Goal: Information Seeking & Learning: Check status

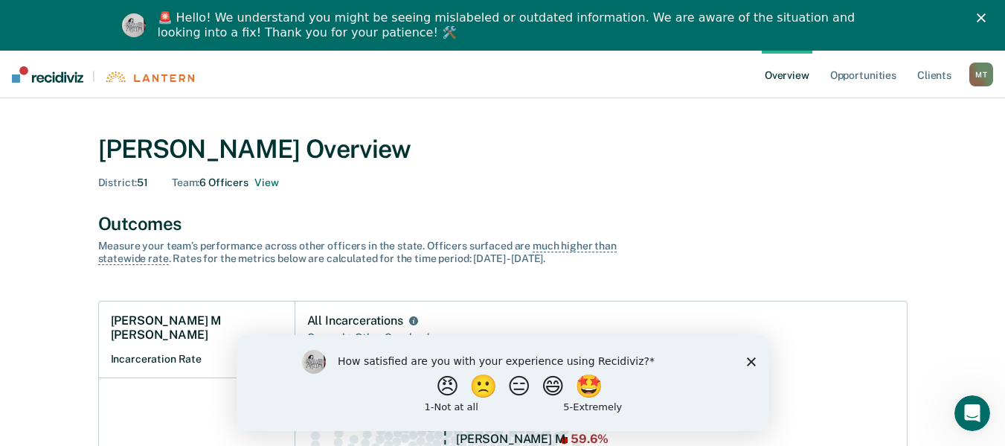
click at [747, 359] on icon "Close survey" at bounding box center [750, 360] width 9 height 9
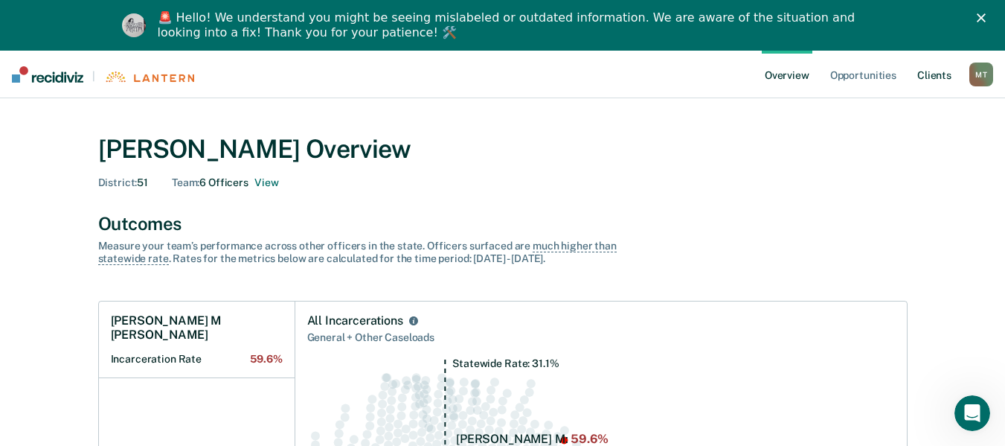
click at [932, 79] on link "Client s" at bounding box center [934, 75] width 40 height 48
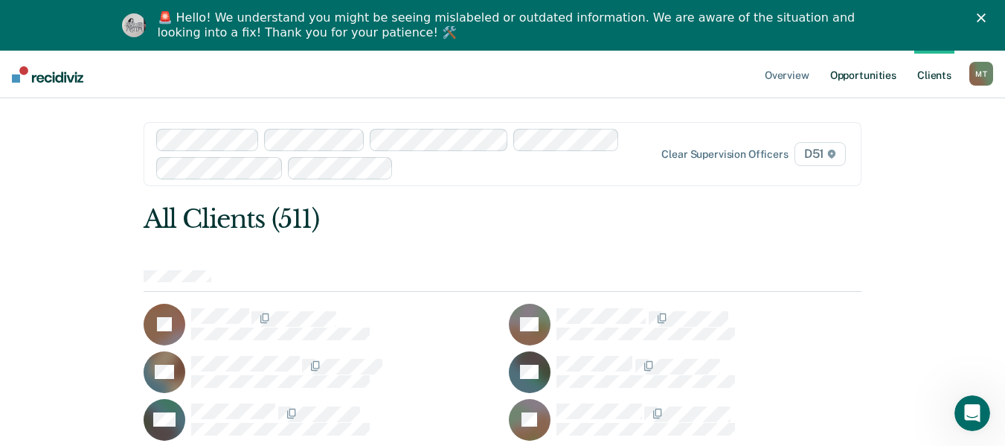
click at [884, 80] on link "Opportunities" at bounding box center [863, 75] width 72 height 48
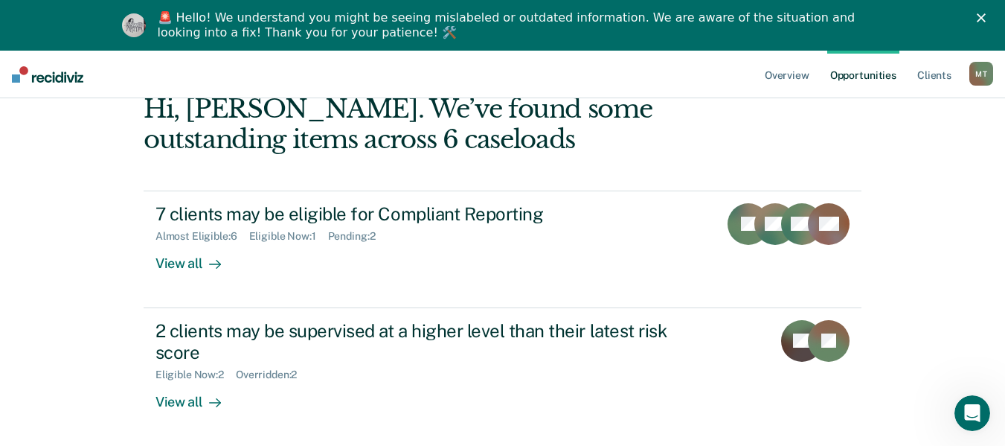
scroll to position [149, 0]
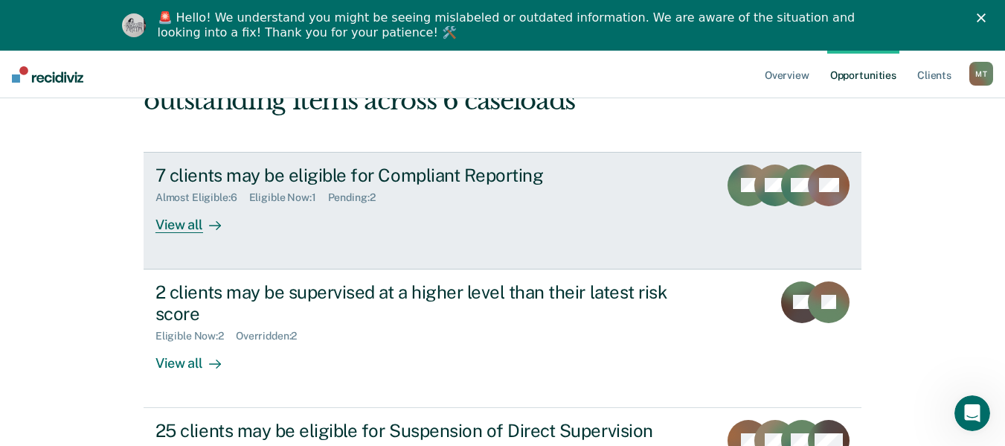
click at [187, 222] on div "View all" at bounding box center [196, 218] width 83 height 29
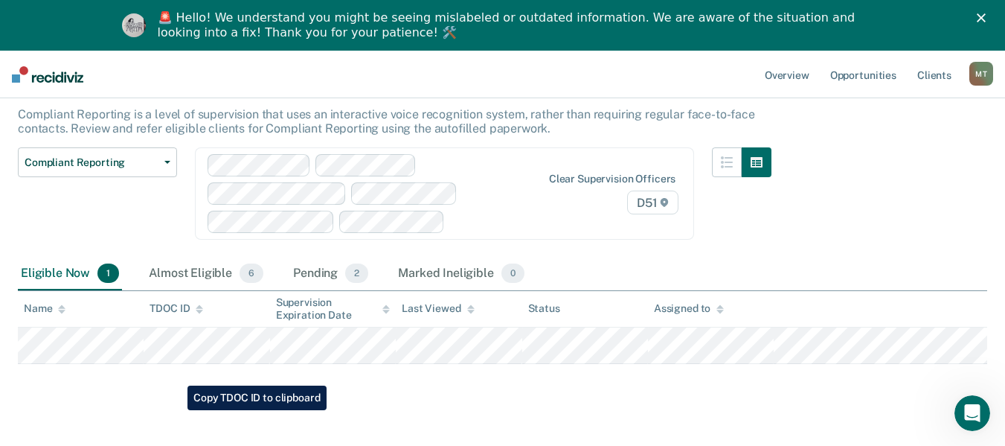
scroll to position [114, 0]
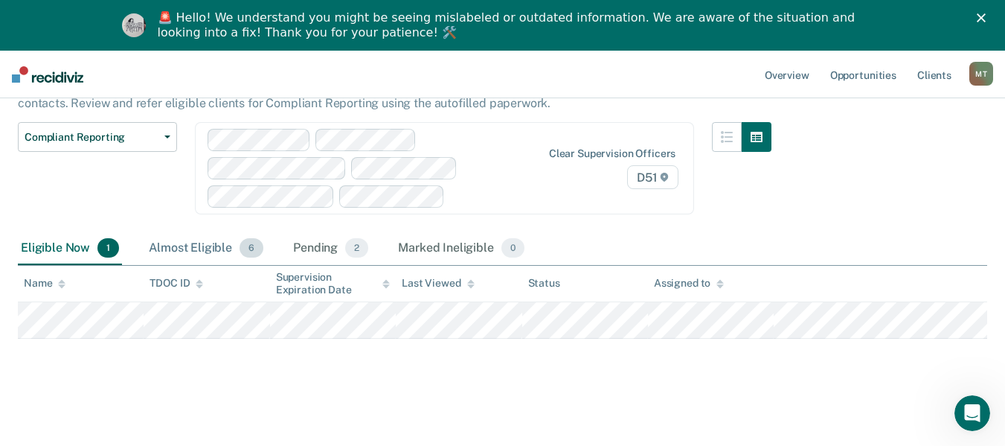
click at [196, 257] on div "Almost Eligible 6" at bounding box center [206, 248] width 121 height 33
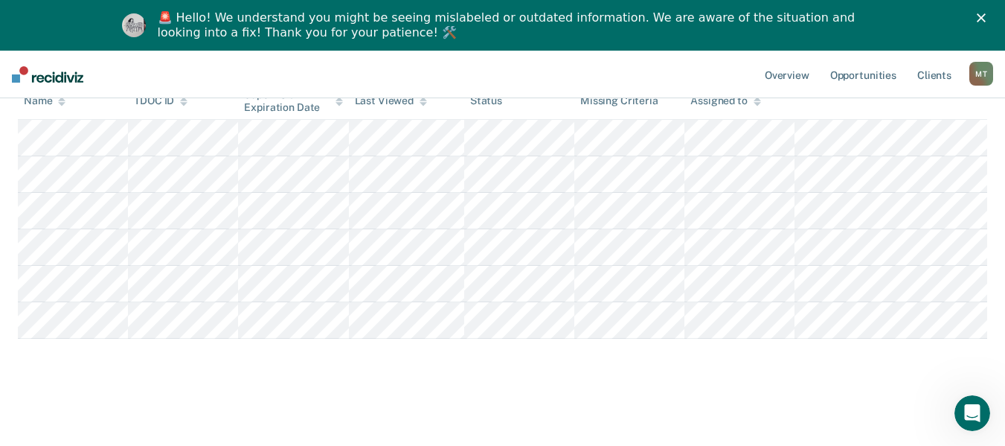
scroll to position [228, 0]
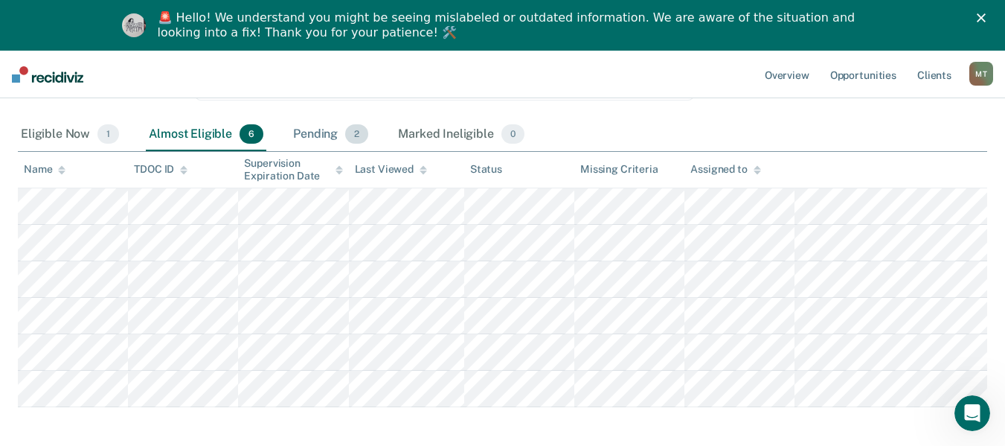
click at [304, 126] on div "Pending 2" at bounding box center [330, 134] width 81 height 33
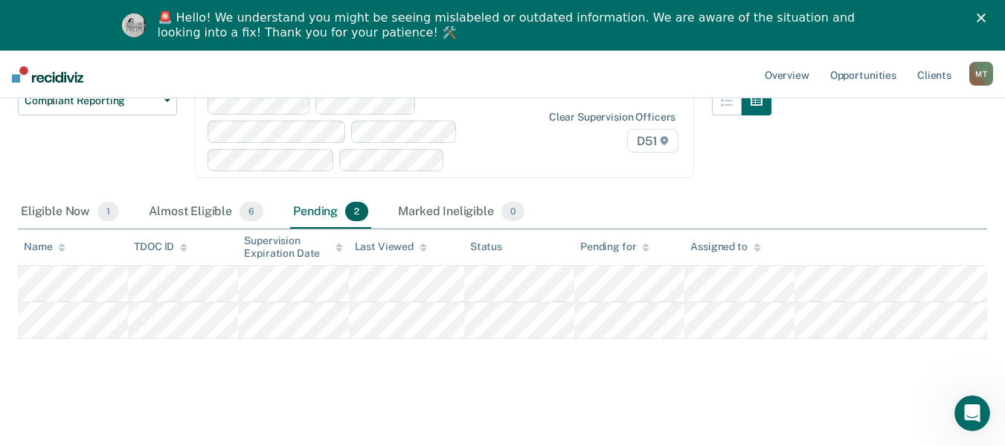
scroll to position [150, 0]
click at [425, 211] on div "Marked Ineligible 0" at bounding box center [461, 212] width 132 height 33
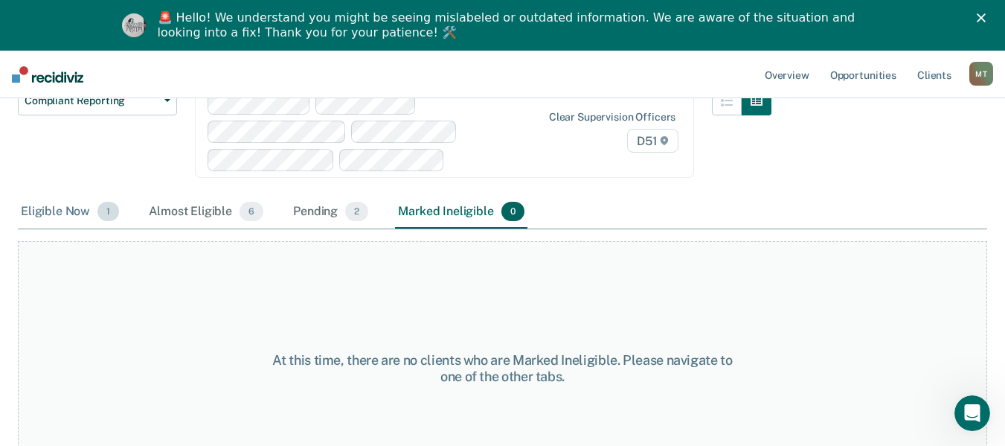
click at [65, 213] on div "Eligible Now 1" at bounding box center [70, 212] width 104 height 33
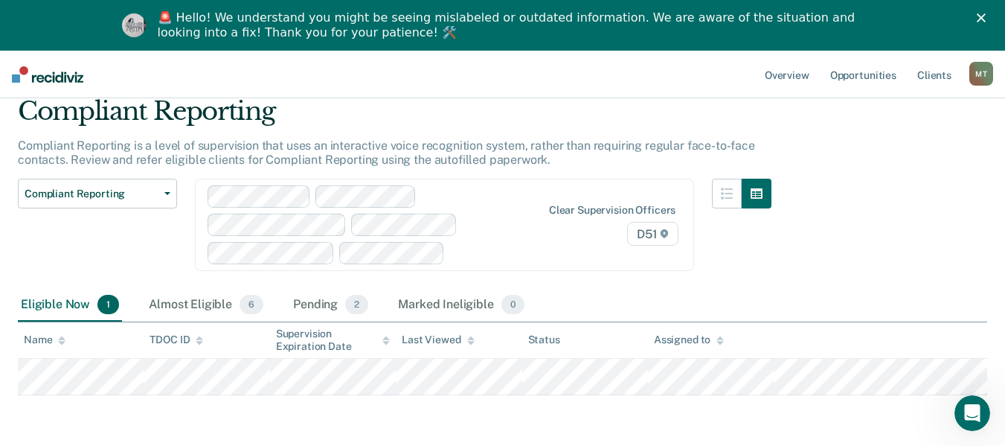
scroll to position [0, 0]
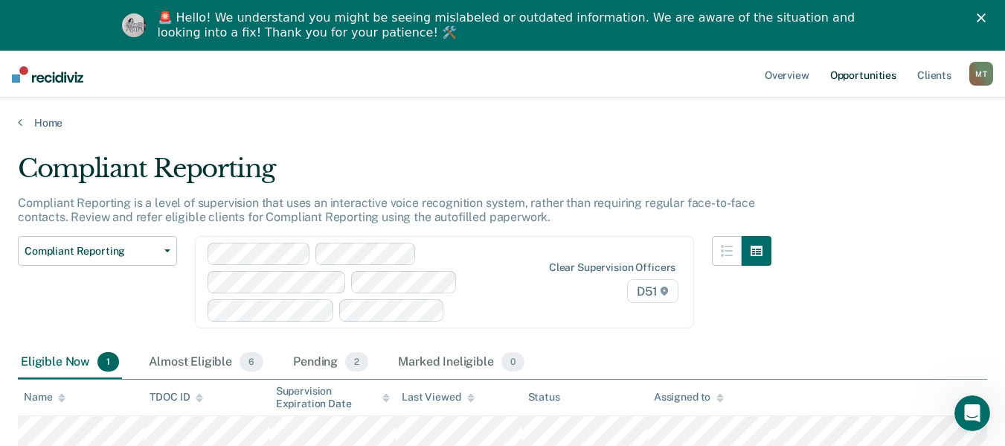
click at [853, 70] on link "Opportunities" at bounding box center [863, 75] width 72 height 48
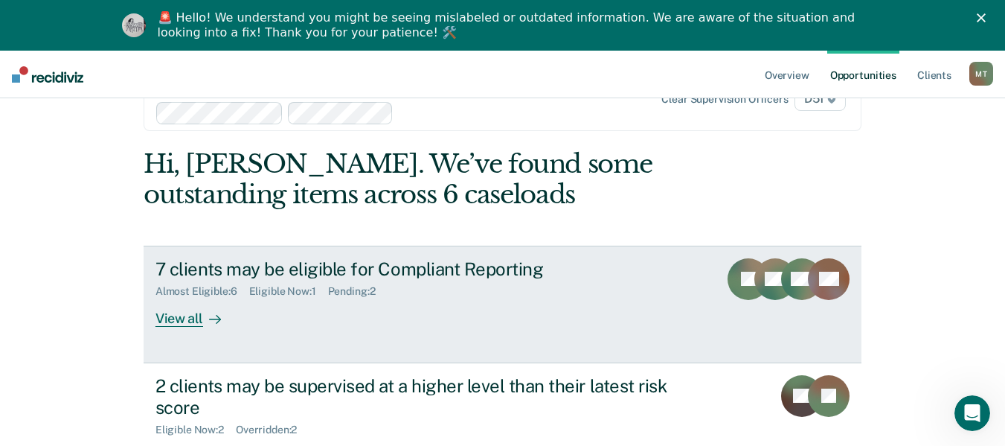
scroll to position [149, 0]
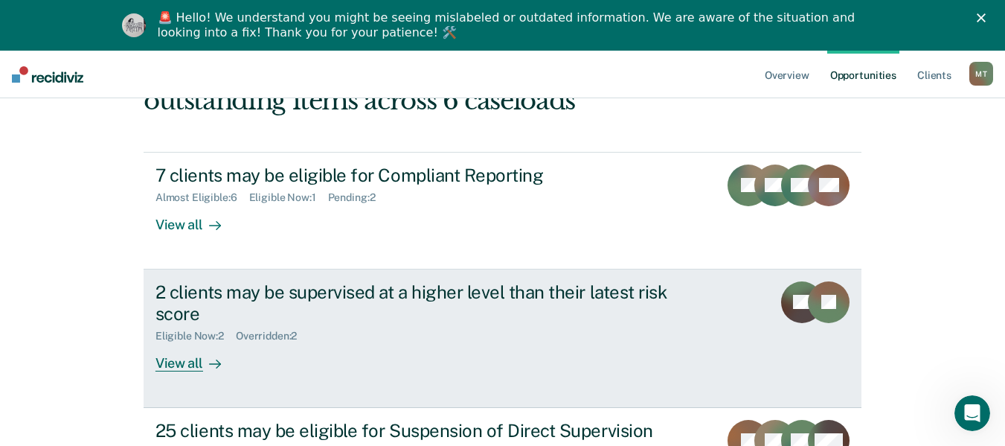
click at [156, 363] on div "View all" at bounding box center [196, 356] width 83 height 29
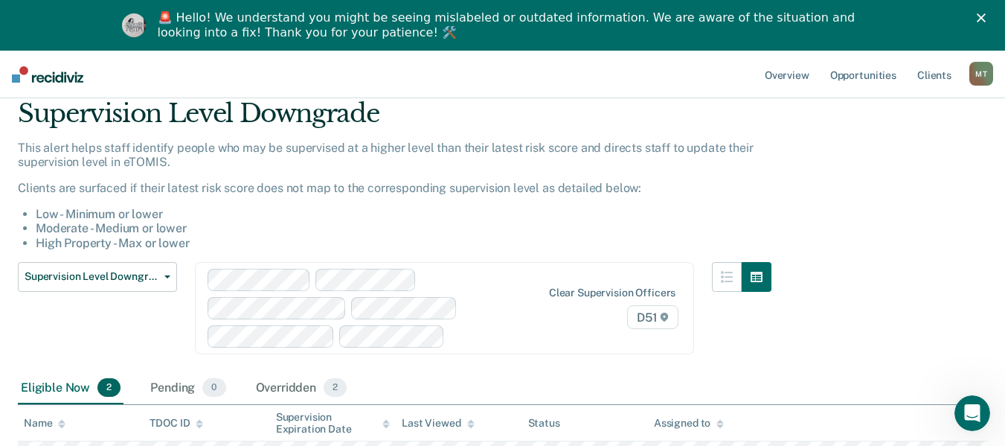
scroll to position [231, 0]
